Goal: Task Accomplishment & Management: Use online tool/utility

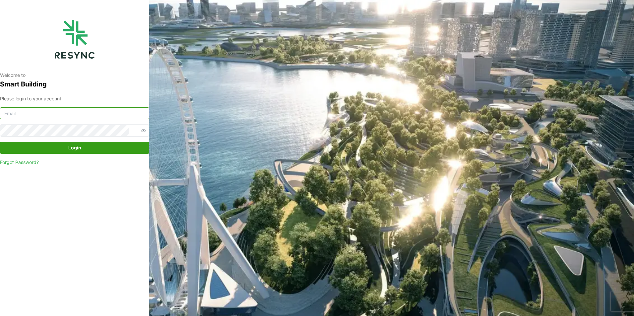
click at [61, 115] on input at bounding box center [74, 113] width 149 height 12
type input "oo.han.nay@continental.com"
click at [86, 142] on div "Please login to your account oo.han.nay@continental.com Login Forgot Password?" at bounding box center [74, 130] width 149 height 71
click at [87, 146] on span "Login" at bounding box center [74, 147] width 137 height 11
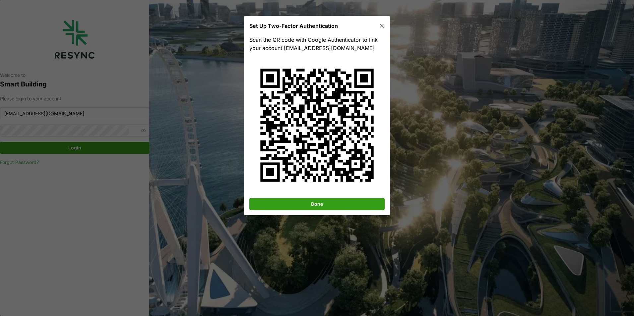
click at [323, 204] on span "Done" at bounding box center [317, 203] width 123 height 11
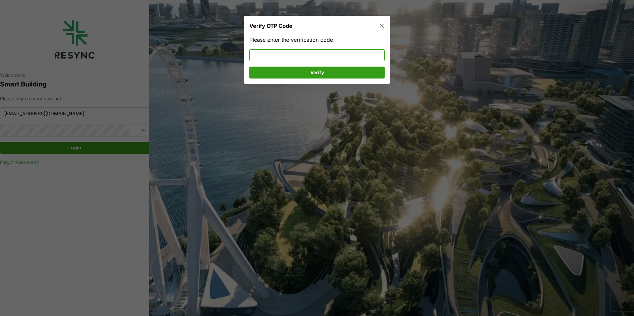
click at [326, 60] on input at bounding box center [316, 55] width 135 height 12
type input "765405"
click at [326, 67] on span "Verify" at bounding box center [317, 72] width 123 height 11
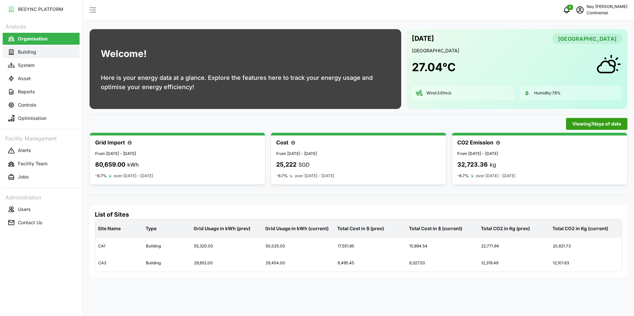
click at [24, 48] on button "Building" at bounding box center [41, 52] width 77 height 12
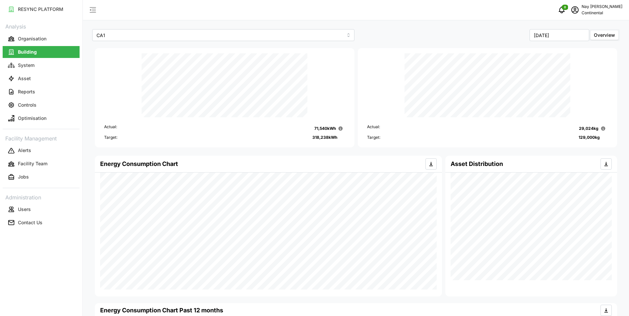
click at [21, 72] on link "Asset" at bounding box center [41, 78] width 77 height 13
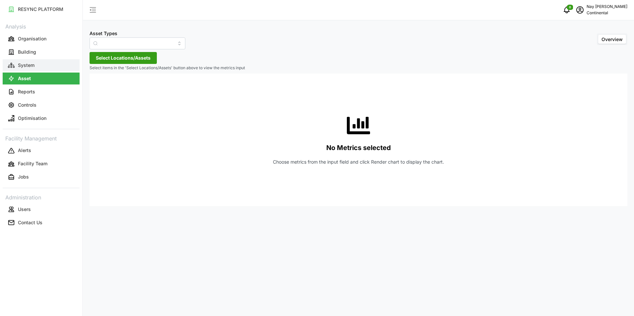
type input "Air Handling Unit"
click at [22, 67] on p "System" at bounding box center [26, 65] width 17 height 7
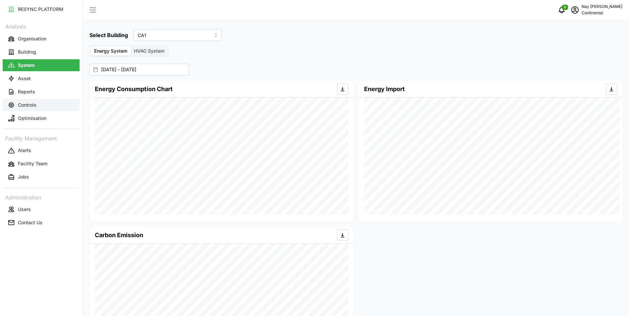
click at [29, 104] on p "Controls" at bounding box center [27, 105] width 19 height 7
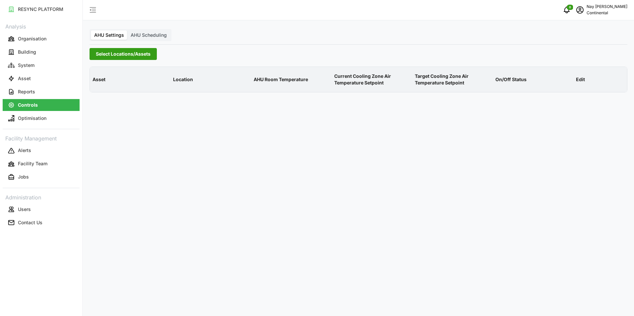
click at [127, 47] on div "AHU Settings AHU Scheduling Select Locations/Assets Asset Location AHU Room Tem…" at bounding box center [358, 158] width 551 height 316
click at [128, 52] on span "Select Locations/Assets" at bounding box center [123, 53] width 55 height 11
click at [108, 82] on div "Continental Automotive [GEOGRAPHIC_DATA]" at bounding box center [159, 84] width 129 height 10
click at [104, 87] on div "Continental Automotive [GEOGRAPHIC_DATA]" at bounding box center [159, 84] width 129 height 10
click at [105, 86] on span "Select Continental Automotive Singapore" at bounding box center [106, 84] width 4 height 4
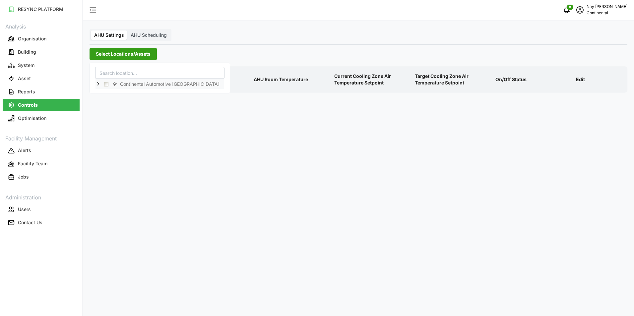
click at [99, 83] on icon at bounding box center [97, 83] width 5 height 5
click at [110, 95] on span "Select CA1" at bounding box center [111, 93] width 4 height 4
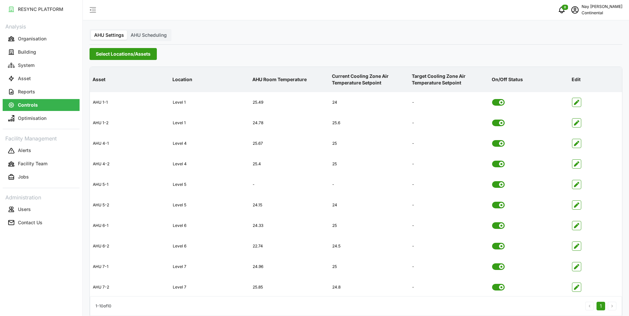
click at [266, 47] on div "AHU Settings AHU Scheduling Select Locations/Assets Asset Location AHU Room Tem…" at bounding box center [356, 162] width 546 height 324
click at [44, 104] on button "Controls" at bounding box center [41, 105] width 77 height 12
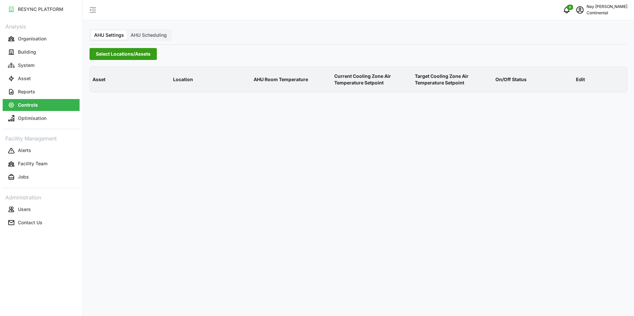
click at [126, 53] on span "Select Locations/Assets" at bounding box center [123, 53] width 55 height 11
click at [113, 104] on span "Select CA3" at bounding box center [111, 103] width 4 height 4
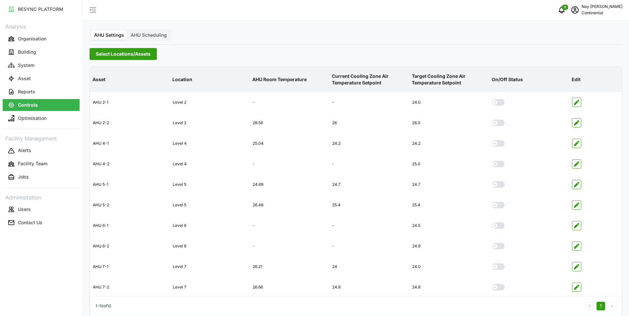
click at [232, 70] on th "Location" at bounding box center [210, 80] width 80 height 26
click at [191, 105] on div "Level 2" at bounding box center [209, 102] width 79 height 16
click at [115, 53] on span "Select Locations/Assets" at bounding box center [123, 53] width 55 height 11
click at [108, 94] on div "CA1" at bounding box center [159, 93] width 129 height 10
click at [111, 94] on span "Select CA1" at bounding box center [111, 93] width 4 height 4
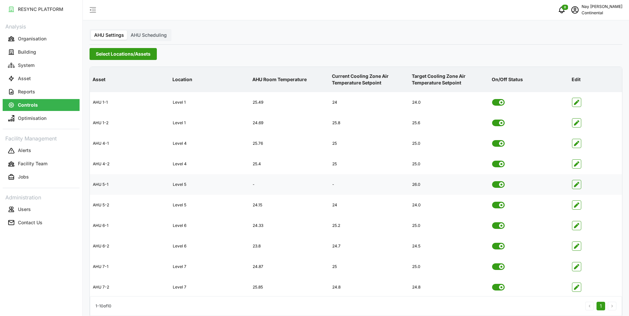
click at [104, 185] on div "AHU 5-1" at bounding box center [129, 185] width 79 height 16
click at [574, 184] on icon "button" at bounding box center [576, 184] width 5 height 5
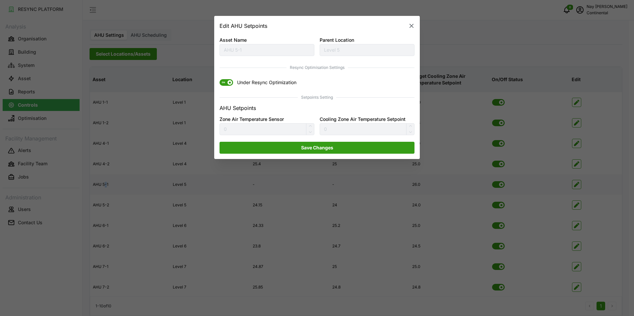
click at [412, 22] on button "button" at bounding box center [411, 25] width 9 height 9
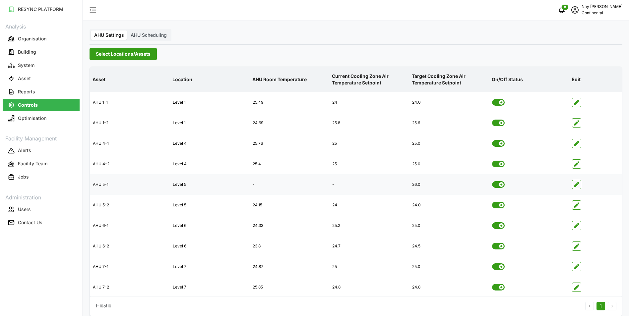
click at [412, 18] on div "0 Nay Oo Han Continental" at bounding box center [356, 10] width 546 height 21
click at [143, 37] on span "AHU Scheduling" at bounding box center [149, 35] width 36 height 6
click at [127, 30] on input "AHU Scheduling" at bounding box center [127, 30] width 0 height 0
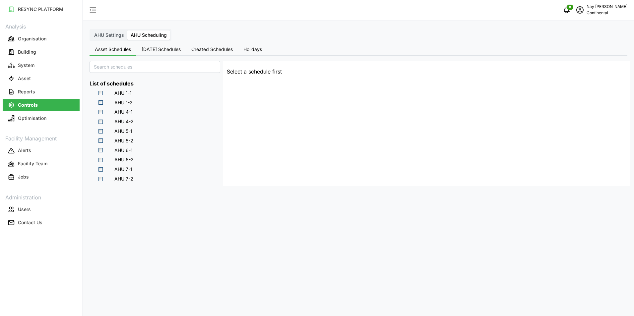
click at [111, 32] on label "AHU Settings" at bounding box center [109, 34] width 36 height 9
click at [91, 30] on input "AHU Settings" at bounding box center [91, 30] width 0 height 0
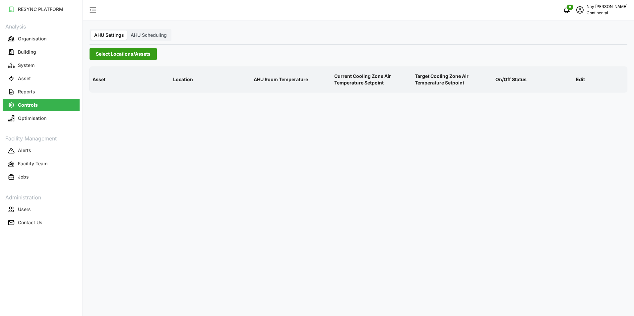
click at [119, 53] on span "Select Locations/Assets" at bounding box center [123, 53] width 55 height 11
click at [99, 85] on icon at bounding box center [97, 83] width 5 height 5
click at [131, 101] on span "CA3" at bounding box center [130, 103] width 10 height 7
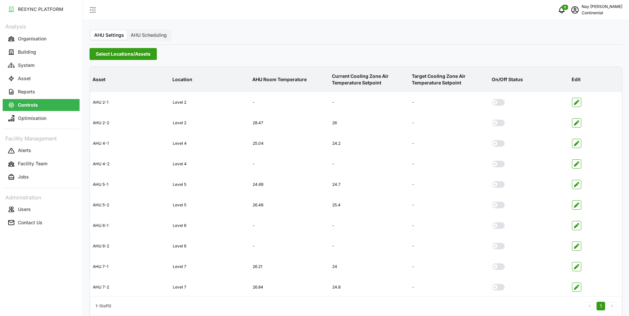
click at [270, 53] on div "Select Locations/Assets" at bounding box center [355, 54] width 533 height 12
click at [217, 47] on div "AHU Settings AHU Scheduling Select Locations/Assets Asset Location AHU Room Tem…" at bounding box center [356, 162] width 546 height 324
